Goal: Check status: Check status

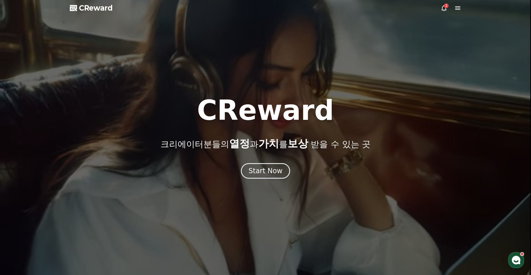
click at [444, 7] on div "1" at bounding box center [446, 5] width 5 height 5
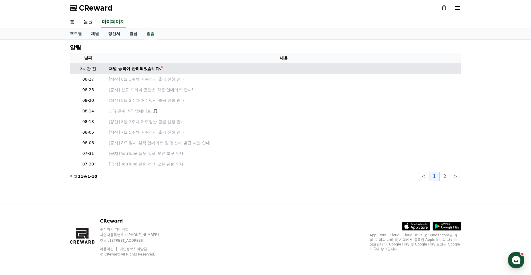
click at [144, 70] on div "채널 등록이 반려되었습니다." at bounding box center [135, 69] width 52 height 6
drag, startPoint x: 129, startPoint y: 70, endPoint x: 126, endPoint y: 68, distance: 3.7
click at [129, 70] on div "채널 등록이 반려되었습니다." at bounding box center [135, 69] width 52 height 6
drag, startPoint x: 111, startPoint y: 67, endPoint x: 181, endPoint y: 71, distance: 70.5
click at [181, 71] on td "채널 등록이 반려되었습니다." at bounding box center [284, 68] width 355 height 11
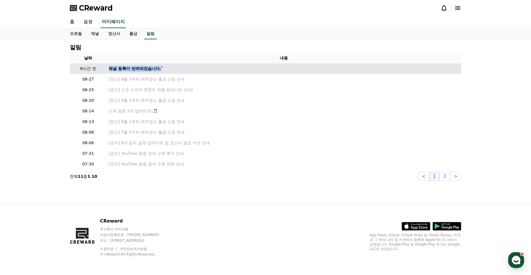
click at [192, 68] on td "채널 등록이 반려되었습니다." at bounding box center [284, 68] width 355 height 11
click at [126, 68] on div "채널 등록이 반려되었습니다." at bounding box center [135, 69] width 52 height 6
drag, startPoint x: 94, startPoint y: 67, endPoint x: 203, endPoint y: 67, distance: 108.5
click at [203, 67] on tr "8시간 전 채널 등록이 반려되었습니다." at bounding box center [266, 68] width 392 height 11
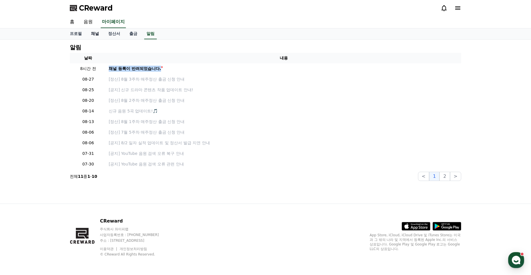
click at [102, 35] on link "채널" at bounding box center [94, 33] width 17 height 11
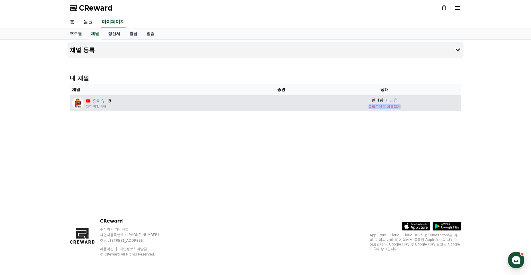
drag, startPoint x: 408, startPoint y: 107, endPoint x: 442, endPoint y: 110, distance: 34.2
click at [438, 107] on p "음악콘텐츠 이용불가" at bounding box center [384, 106] width 149 height 5
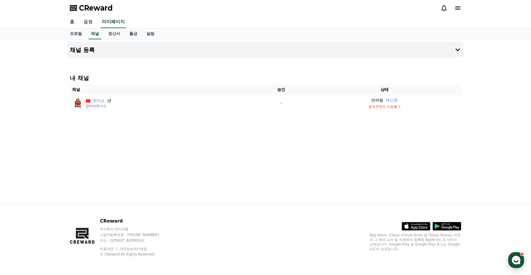
drag, startPoint x: 444, startPoint y: 113, endPoint x: 433, endPoint y: 112, distance: 11.2
click at [443, 113] on div "내 채널 채널 승인 상태 핫이슈 @하하핫이슈 - 반려됨 재신청 음악콘텐츠 이용불가" at bounding box center [266, 93] width 396 height 42
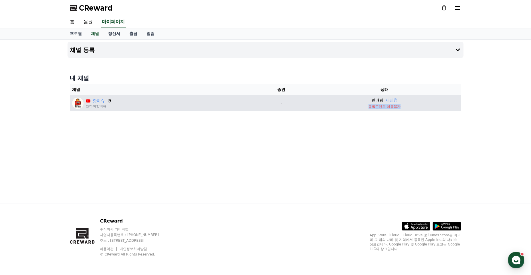
drag, startPoint x: 414, startPoint y: 105, endPoint x: 458, endPoint y: 126, distance: 48.8
click at [326, 105] on p "음악콘텐츠 이용불가" at bounding box center [384, 106] width 149 height 5
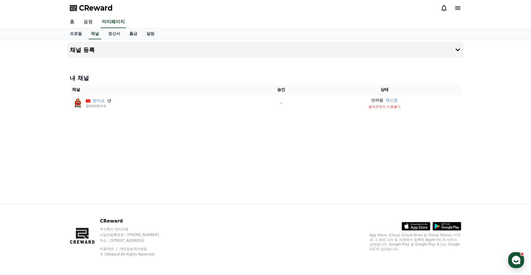
drag, startPoint x: 466, startPoint y: 126, endPoint x: 441, endPoint y: 119, distance: 25.9
click at [464, 126] on div "채널 등록 내 채널 채널 승인 상태 핫이슈 @하하핫이슈 - 반려됨 재신청 음악콘텐츠 이용불가" at bounding box center [265, 122] width 531 height 164
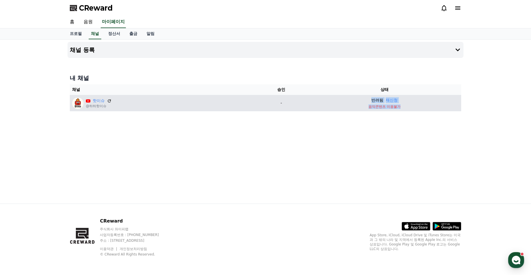
drag, startPoint x: 392, startPoint y: 107, endPoint x: 341, endPoint y: 96, distance: 52.3
click at [341, 96] on td "반려됨 재신청 음악콘텐츠 이용불가" at bounding box center [385, 103] width 154 height 16
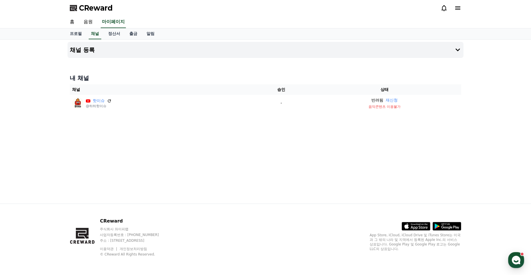
click at [374, 118] on div "채널 등록 내 채널 채널 승인 상태 핫이슈 @하하핫이슈 - 반려됨 재신청 음악콘텐츠 이용불가" at bounding box center [265, 122] width 401 height 164
drag, startPoint x: 72, startPoint y: 98, endPoint x: 52, endPoint y: 102, distance: 20.9
click at [25, 89] on div "채널 등록 내 채널 채널 승인 상태 핫이슈 @하하핫이슈 - 반려됨 재신청 음악콘텐츠 이용불가" at bounding box center [265, 122] width 531 height 164
click at [149, 128] on div "채널 등록 내 채널 채널 승인 상태 핫이슈 @하하핫이슈 - 반려됨 재신청 음악콘텐츠 이용불가" at bounding box center [265, 122] width 401 height 164
